Goal: Task Accomplishment & Management: Use online tool/utility

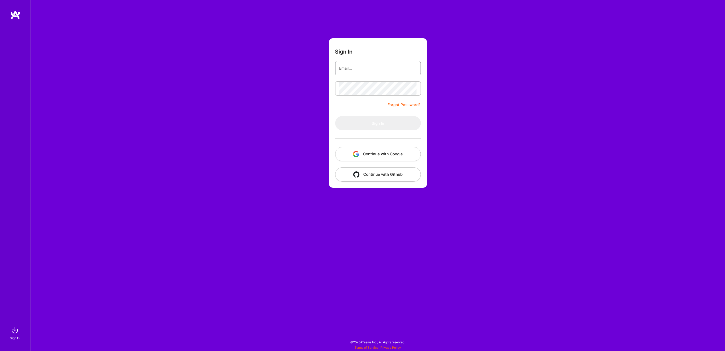
type input "[EMAIL_ADDRESS][DOMAIN_NAME]"
click at [356, 125] on button "Sign In" at bounding box center [378, 123] width 86 height 14
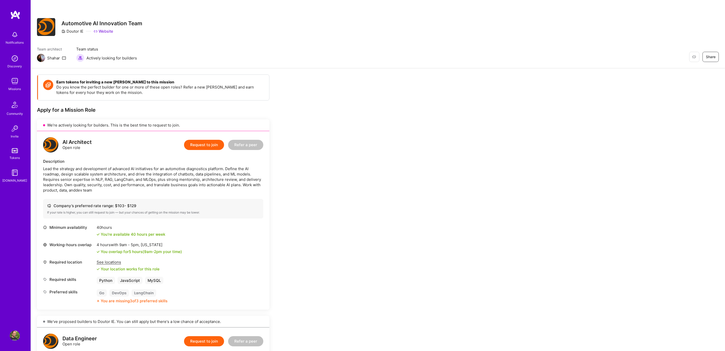
click at [15, 82] on img at bounding box center [15, 81] width 10 height 10
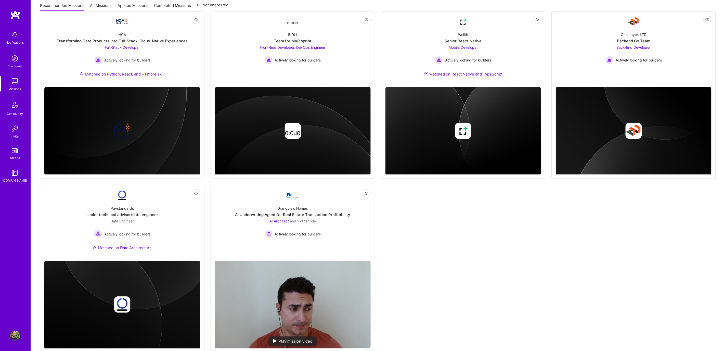
scroll to position [252, 0]
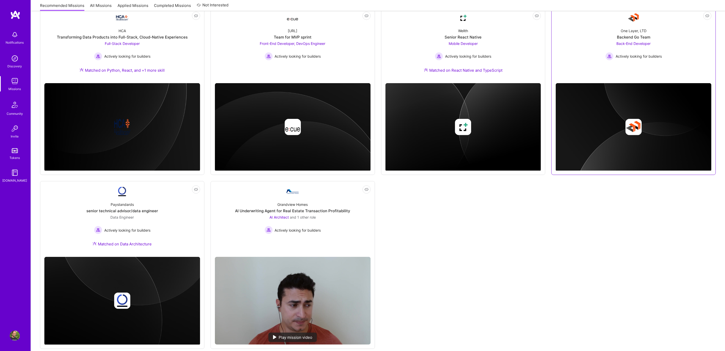
click at [633, 38] on div "Backend Go Team" at bounding box center [633, 36] width 33 height 5
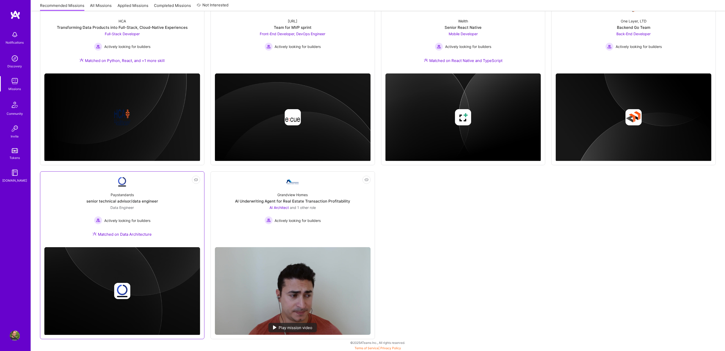
click at [128, 199] on div "senior technical advisor/data engineer" at bounding box center [122, 200] width 72 height 5
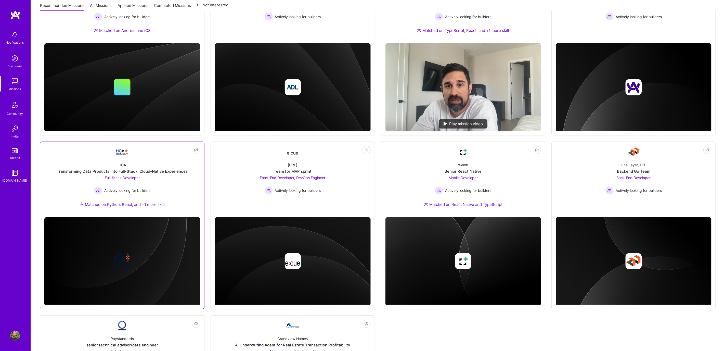
scroll to position [68, 0]
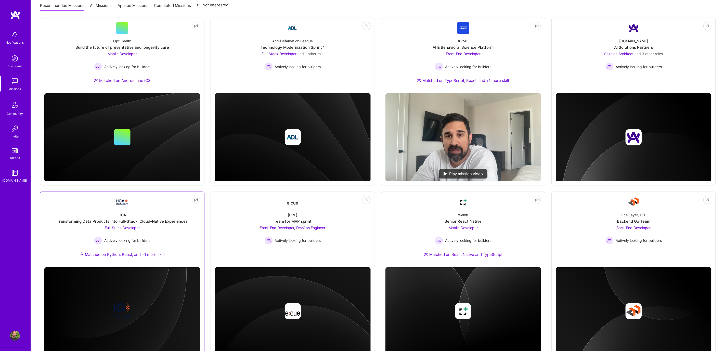
click at [151, 223] on div "Transforming Data Products into Full-Stack, Cloud-Native Experiences" at bounding box center [122, 221] width 131 height 5
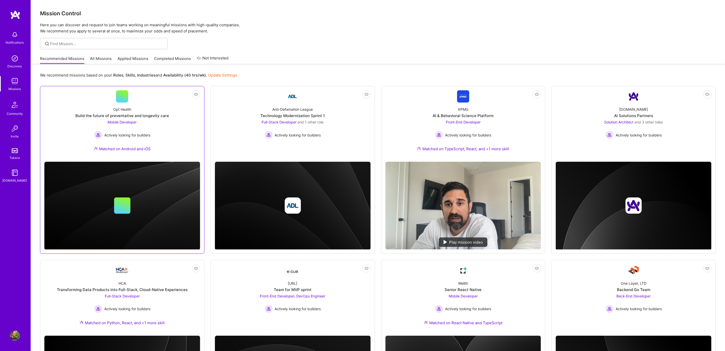
click at [123, 115] on div "Build the future of preventative and longevity care" at bounding box center [122, 115] width 94 height 5
click at [299, 114] on div "Technology Modernization Sprint 1" at bounding box center [293, 115] width 64 height 5
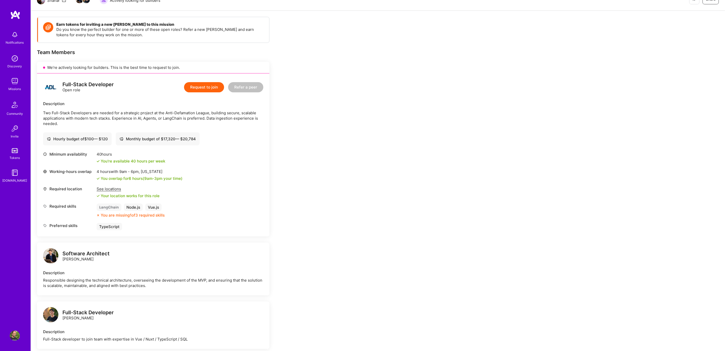
scroll to position [45, 0]
